Goal: Communication & Community: Share content

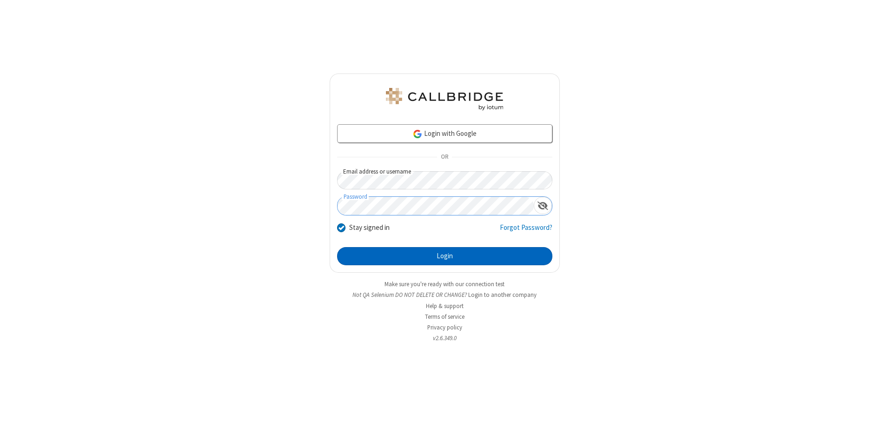
click at [445, 256] on button "Login" at bounding box center [444, 256] width 215 height 19
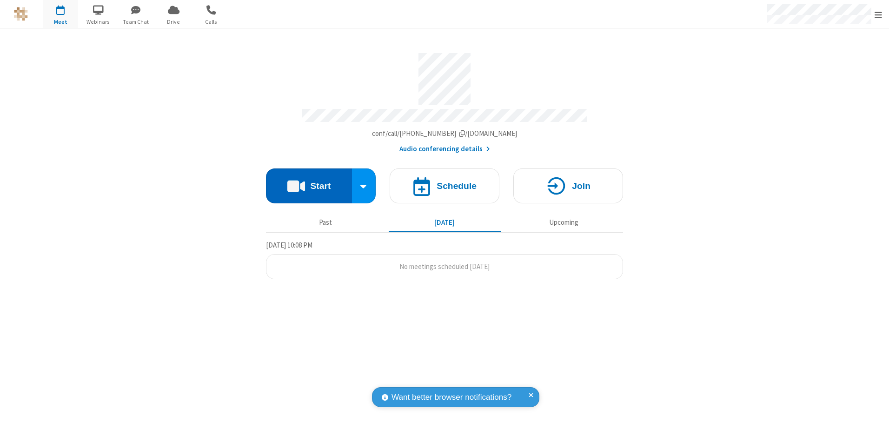
click at [309, 182] on button "Start" at bounding box center [309, 185] width 86 height 35
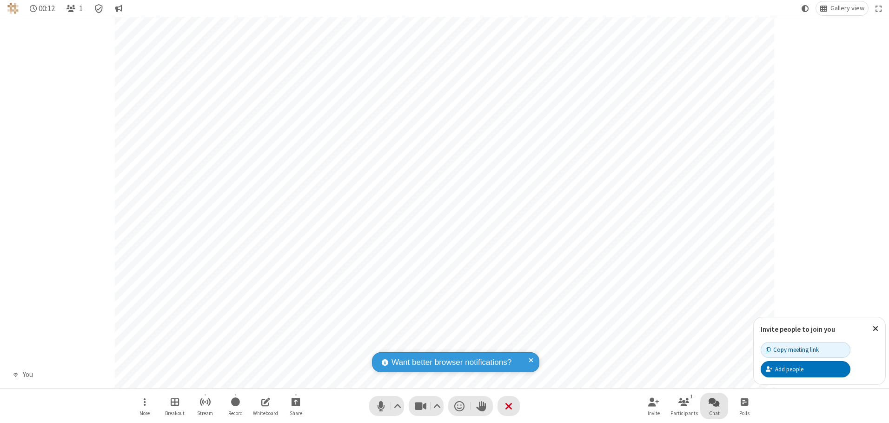
click at [714, 401] on span "Open chat" at bounding box center [714, 402] width 11 height 12
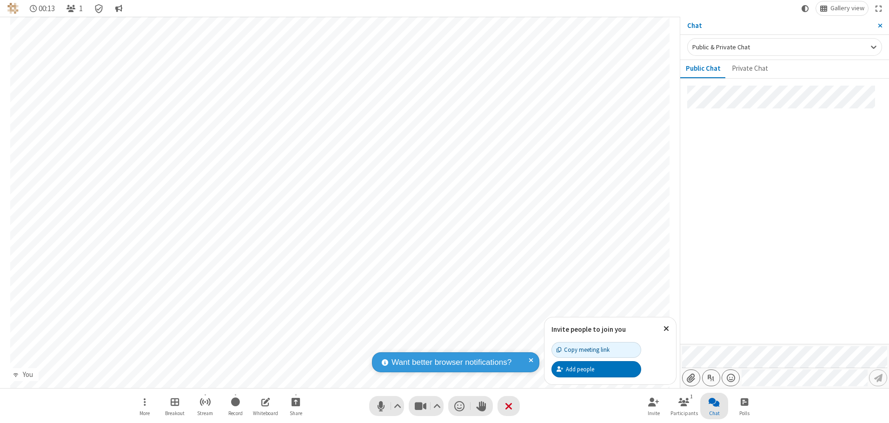
type input "C:\fakepath\doc_test.docx"
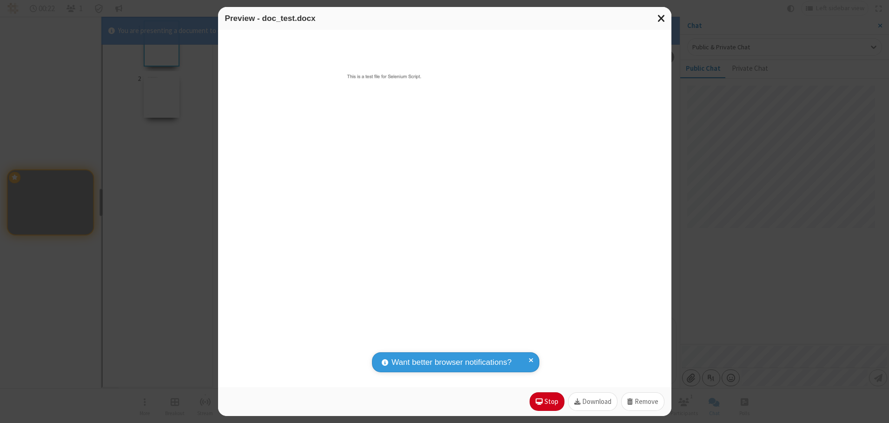
click at [661, 18] on span "Close modal" at bounding box center [662, 18] width 8 height 12
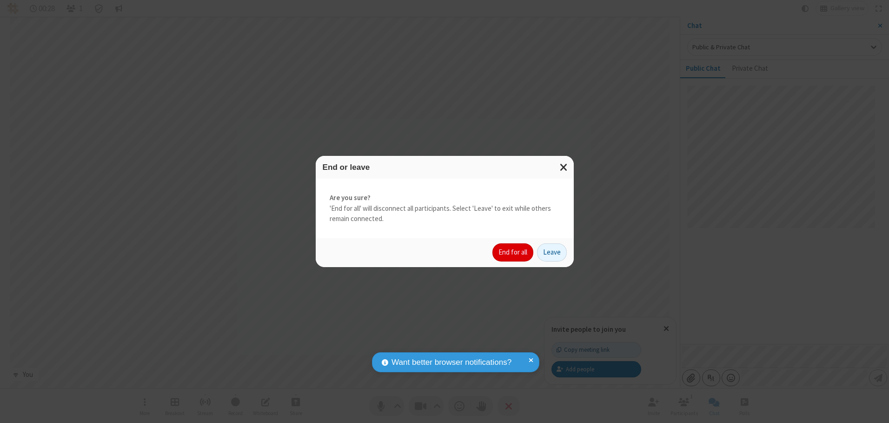
click at [514, 252] on button "End for all" at bounding box center [513, 252] width 41 height 19
